Goal: Book appointment/travel/reservation

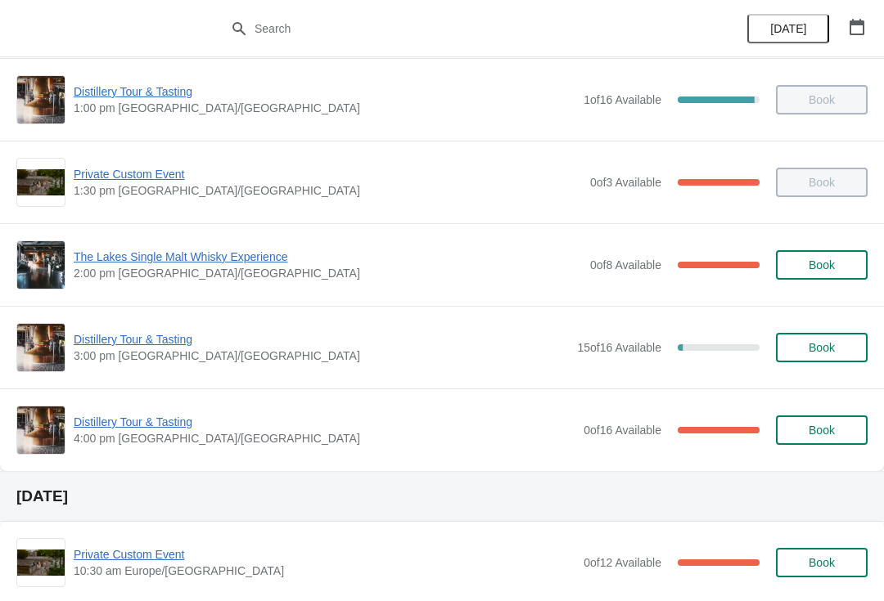
scroll to position [341, 0]
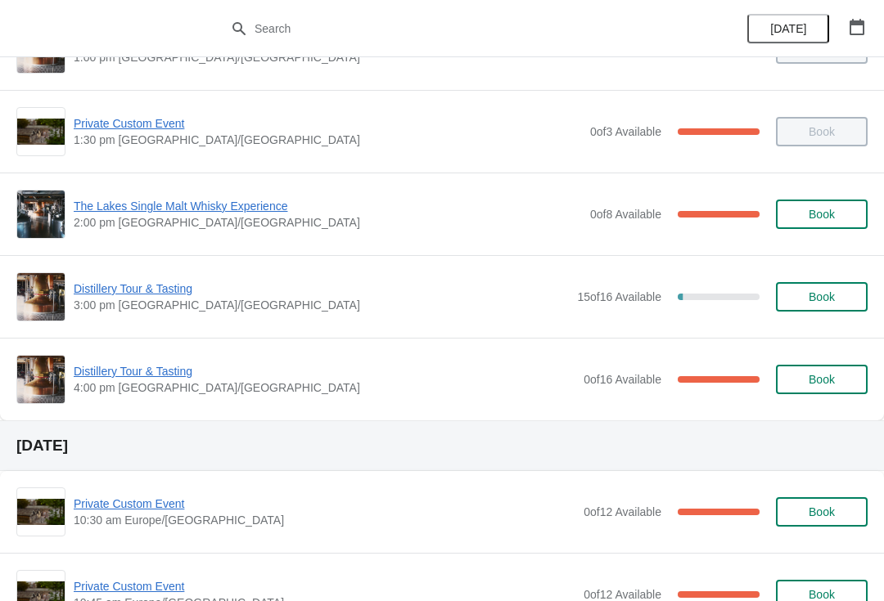
scroll to position [390, 0]
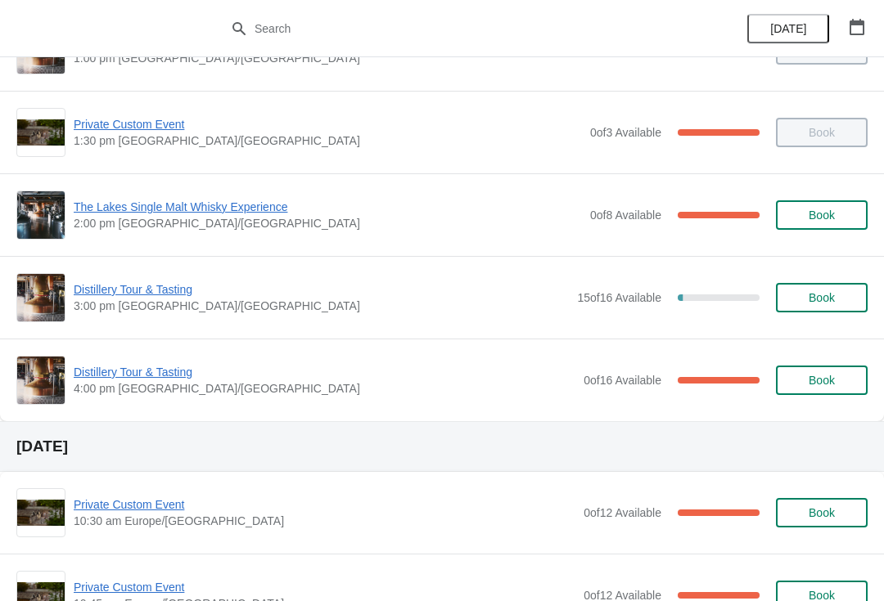
click at [151, 286] on span "Distillery Tour & Tasting" at bounding box center [321, 289] width 495 height 16
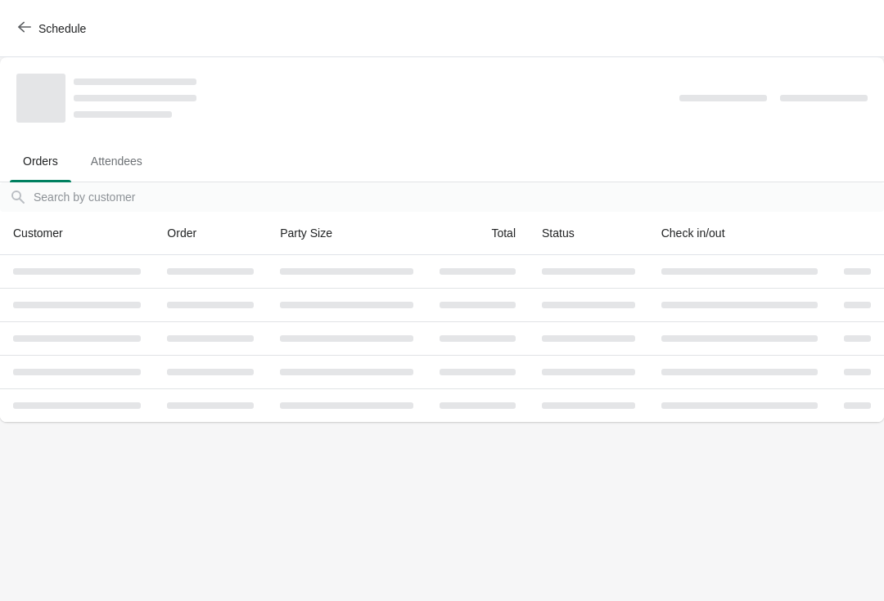
scroll to position [0, 0]
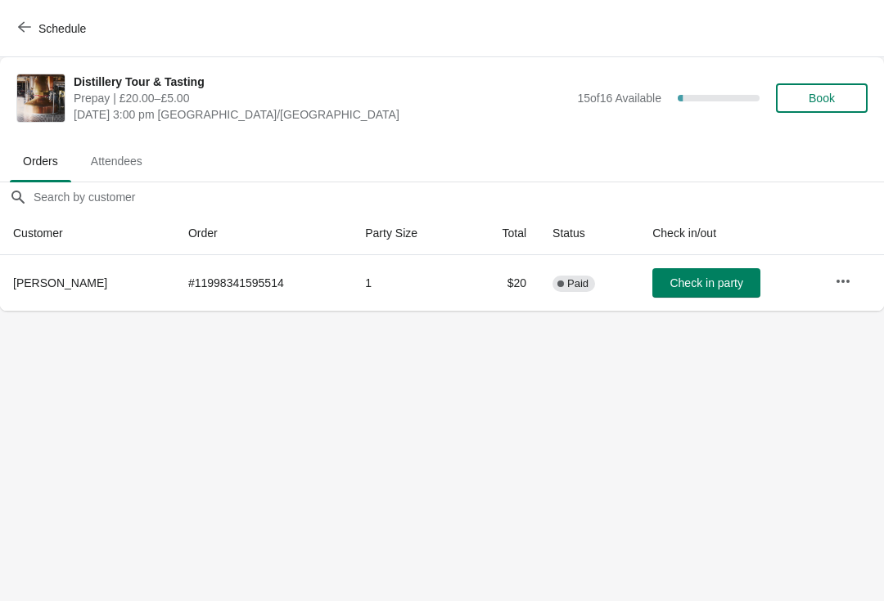
click at [835, 106] on button "Book" at bounding box center [822, 97] width 92 height 29
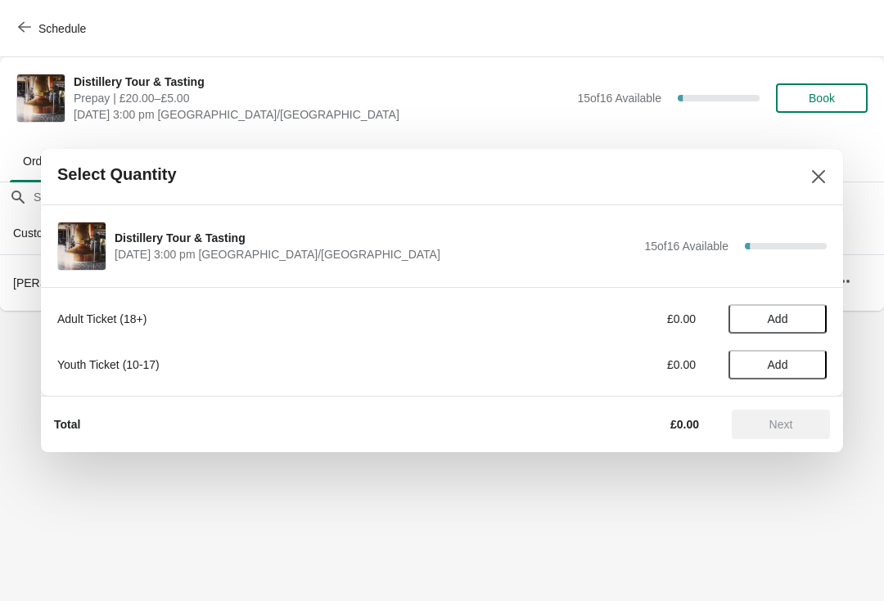
click at [795, 319] on span "Add" at bounding box center [777, 319] width 69 height 13
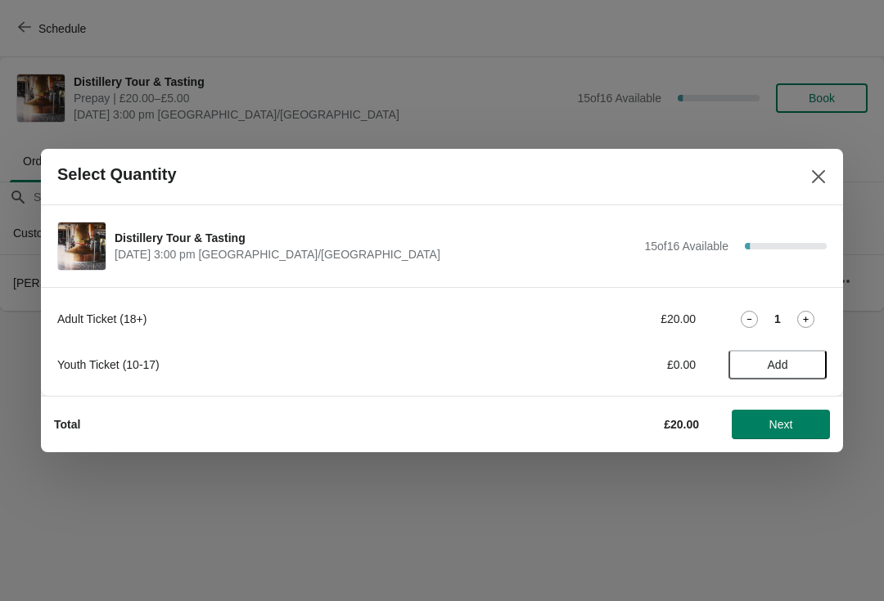
click at [812, 315] on icon at bounding box center [805, 319] width 17 height 17
click at [785, 429] on span "Next" at bounding box center [781, 424] width 24 height 13
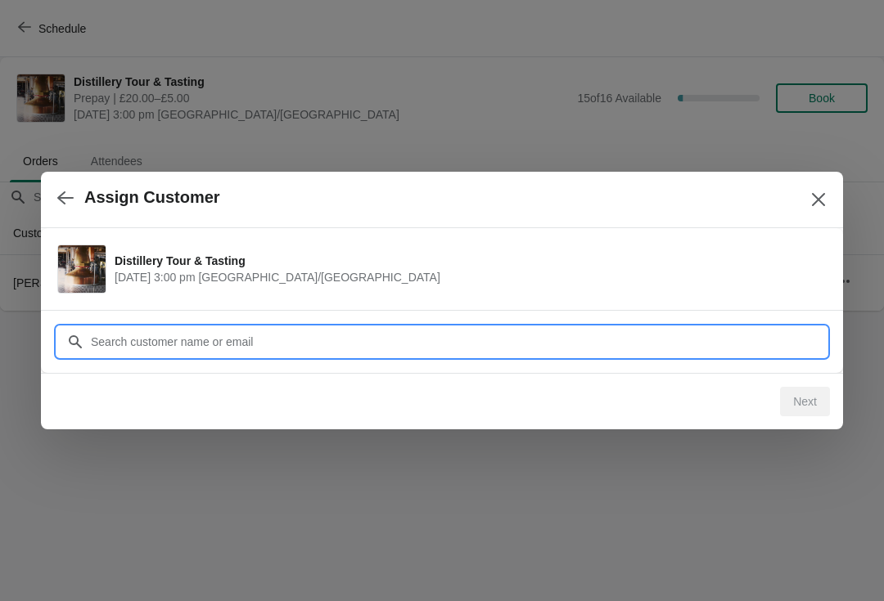
click at [350, 345] on input "Customer" at bounding box center [458, 341] width 736 height 29
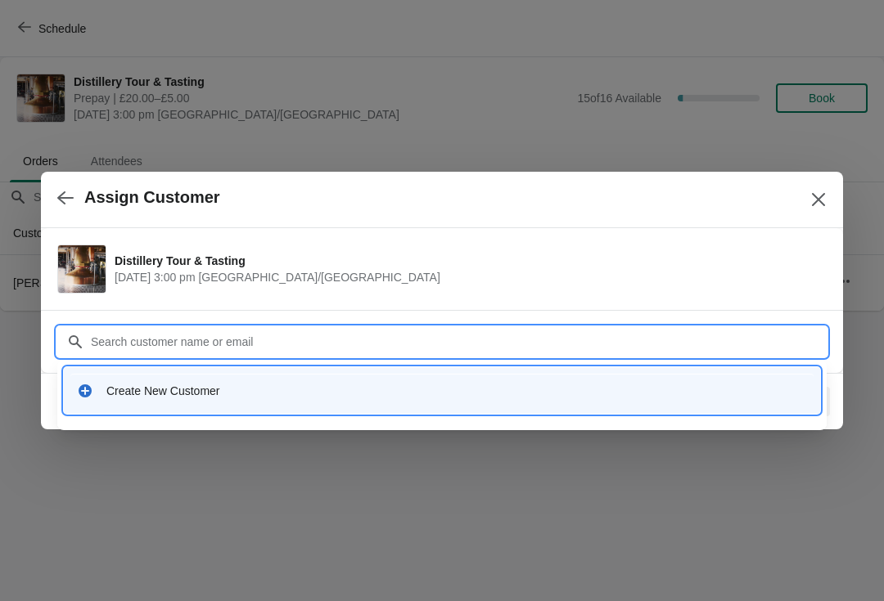
click at [189, 395] on div "Create New Customer" at bounding box center [456, 391] width 700 height 16
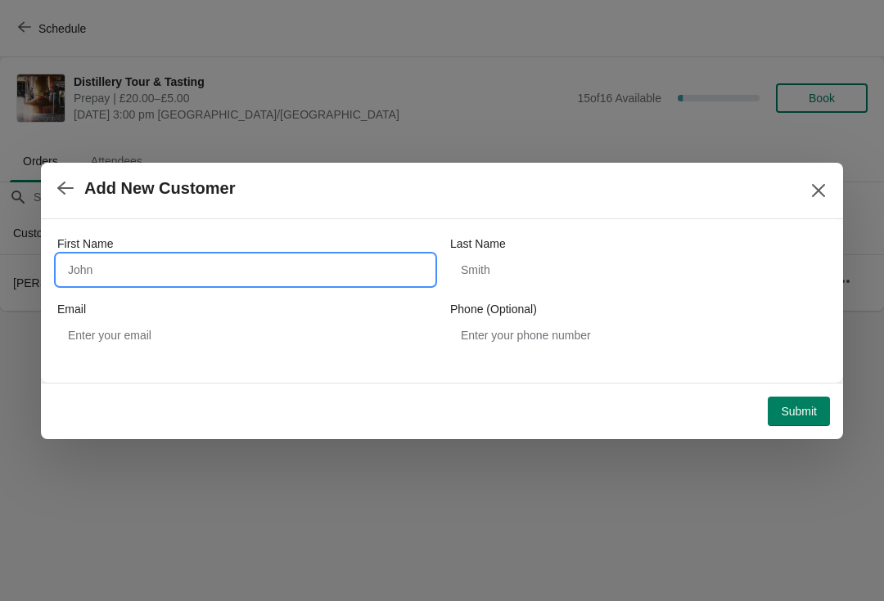
click at [117, 259] on input "First Name" at bounding box center [245, 269] width 376 height 29
type input "Ulrike"
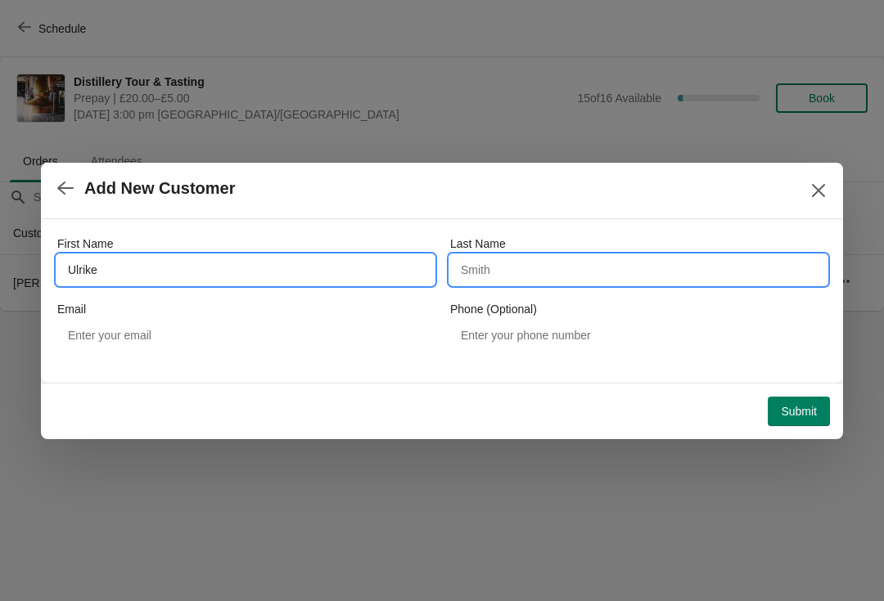
click at [490, 261] on input "Last Name" at bounding box center [638, 269] width 376 height 29
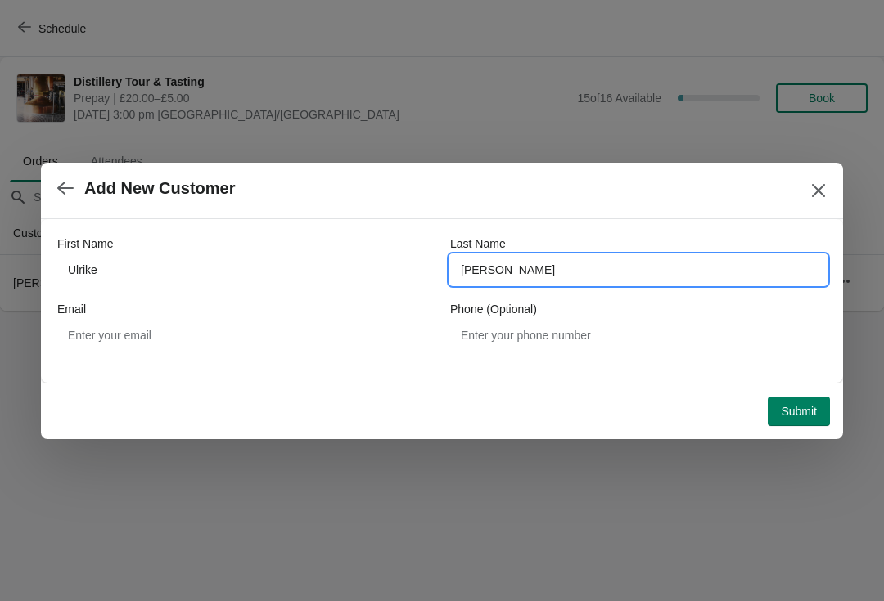
type input "[PERSON_NAME]"
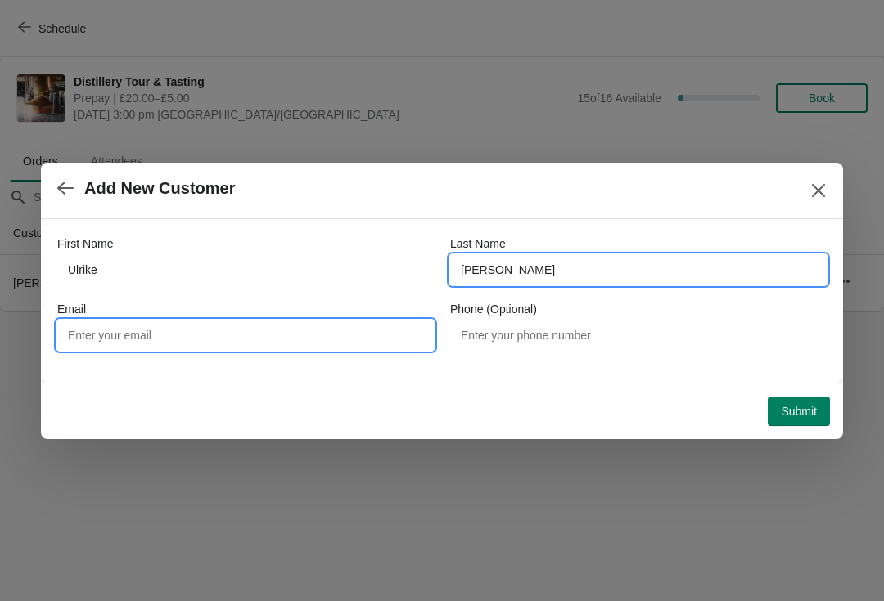
click at [115, 335] on input "Email" at bounding box center [245, 335] width 376 height 29
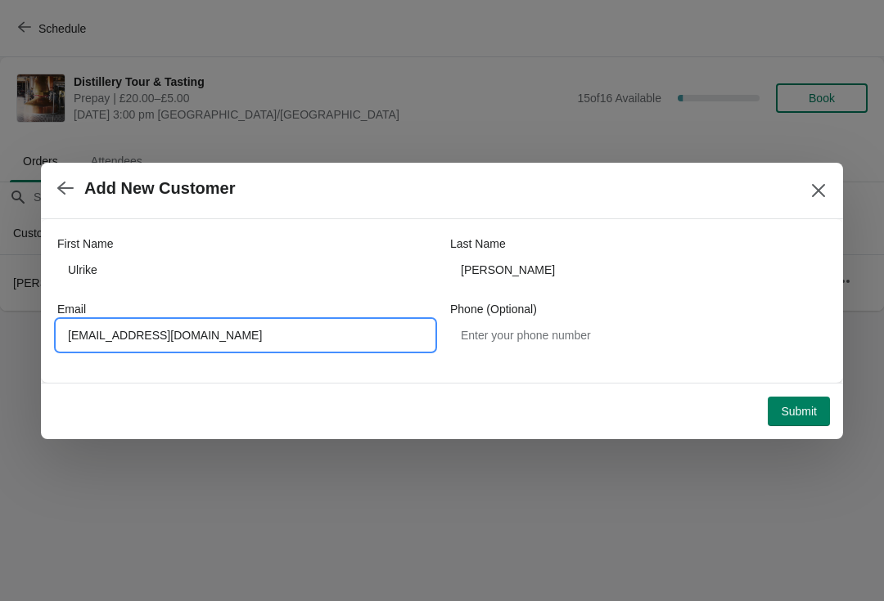
type input "[EMAIL_ADDRESS][DOMAIN_NAME]"
click at [799, 410] on span "Submit" at bounding box center [798, 411] width 36 height 13
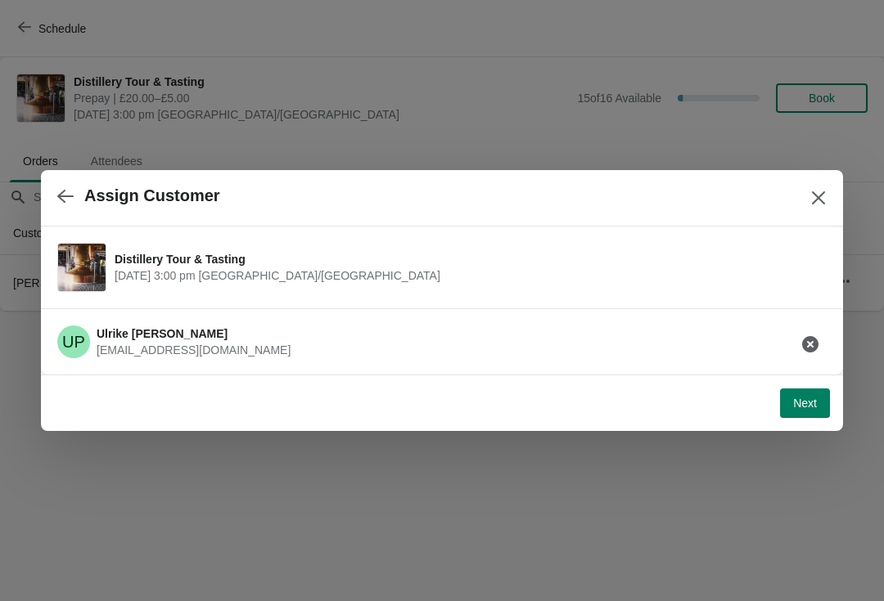
click at [789, 416] on button "Next" at bounding box center [805, 403] width 50 height 29
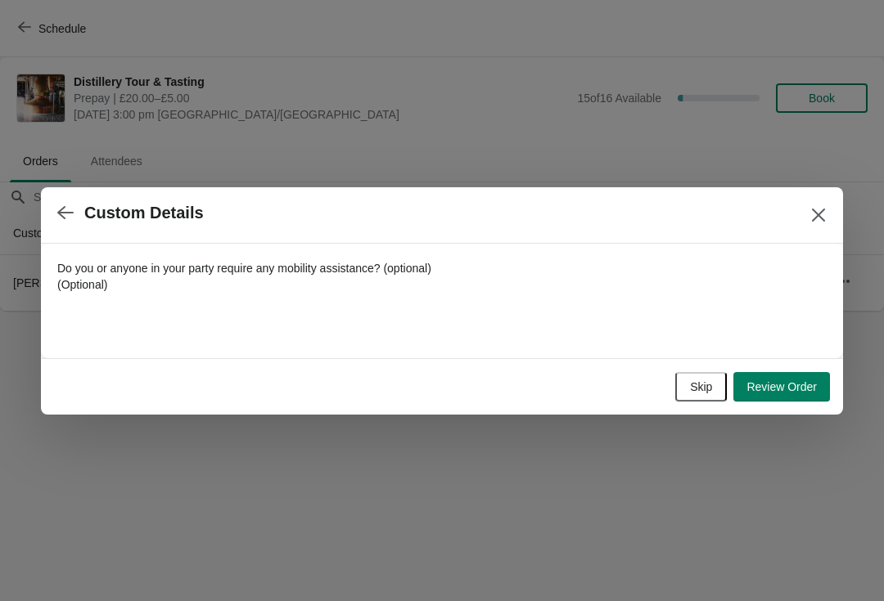
click at [798, 395] on button "Review Order" at bounding box center [781, 386] width 97 height 29
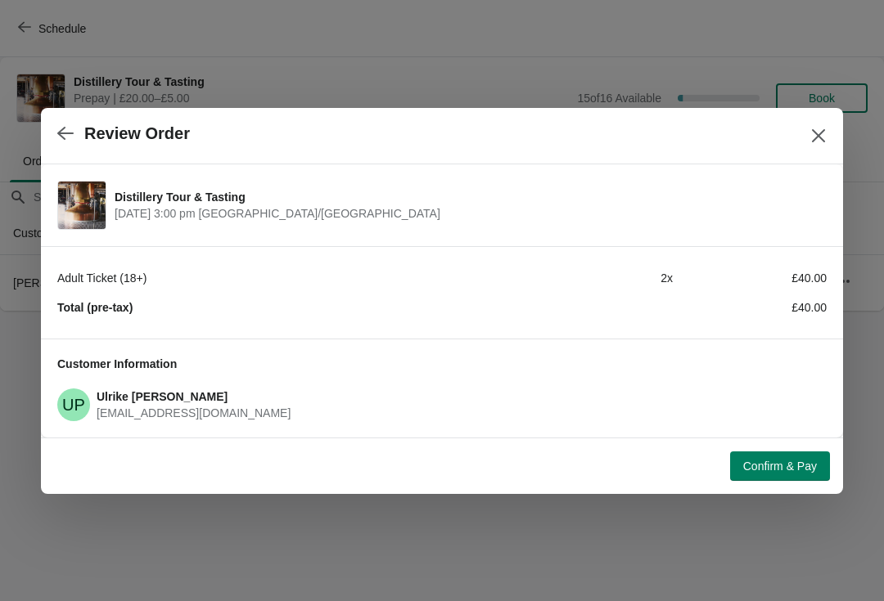
click at [782, 464] on span "Confirm & Pay" at bounding box center [780, 466] width 74 height 13
